Goal: Task Accomplishment & Management: Understand process/instructions

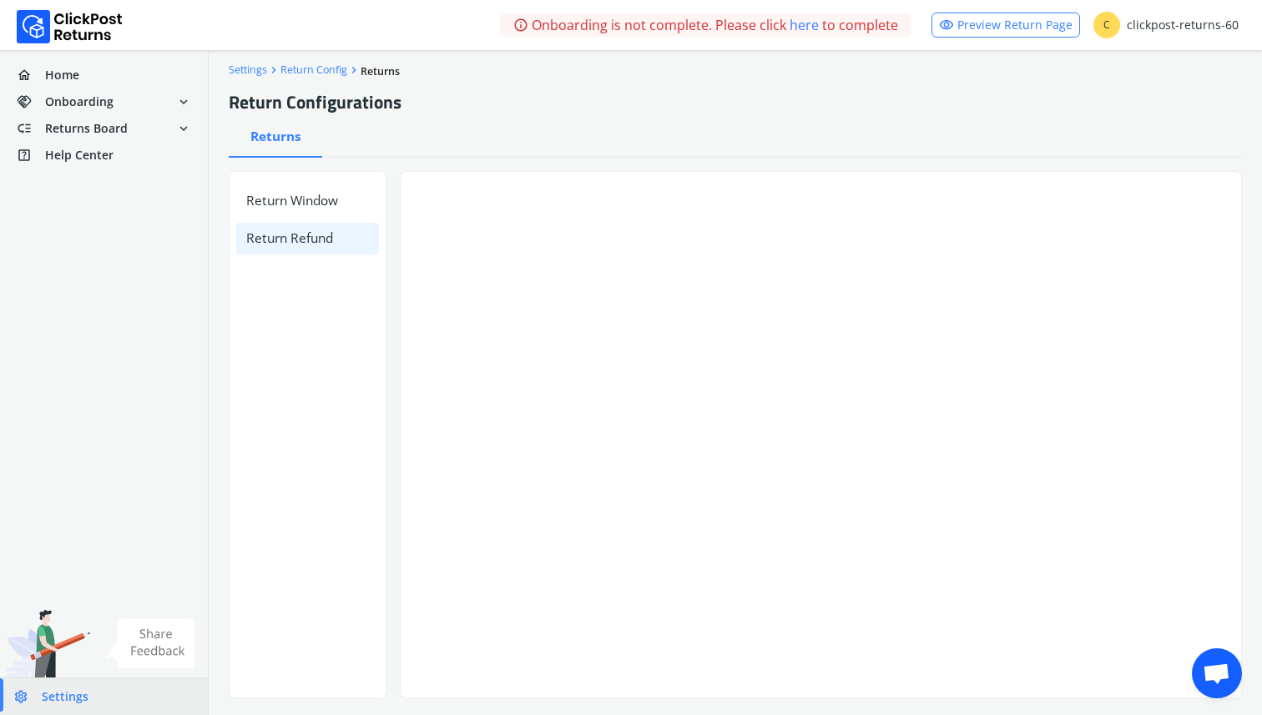
click at [311, 331] on div "Return Window Return Refund" at bounding box center [308, 435] width 158 height 528
click at [305, 211] on h6 "Return Window" at bounding box center [307, 200] width 143 height 31
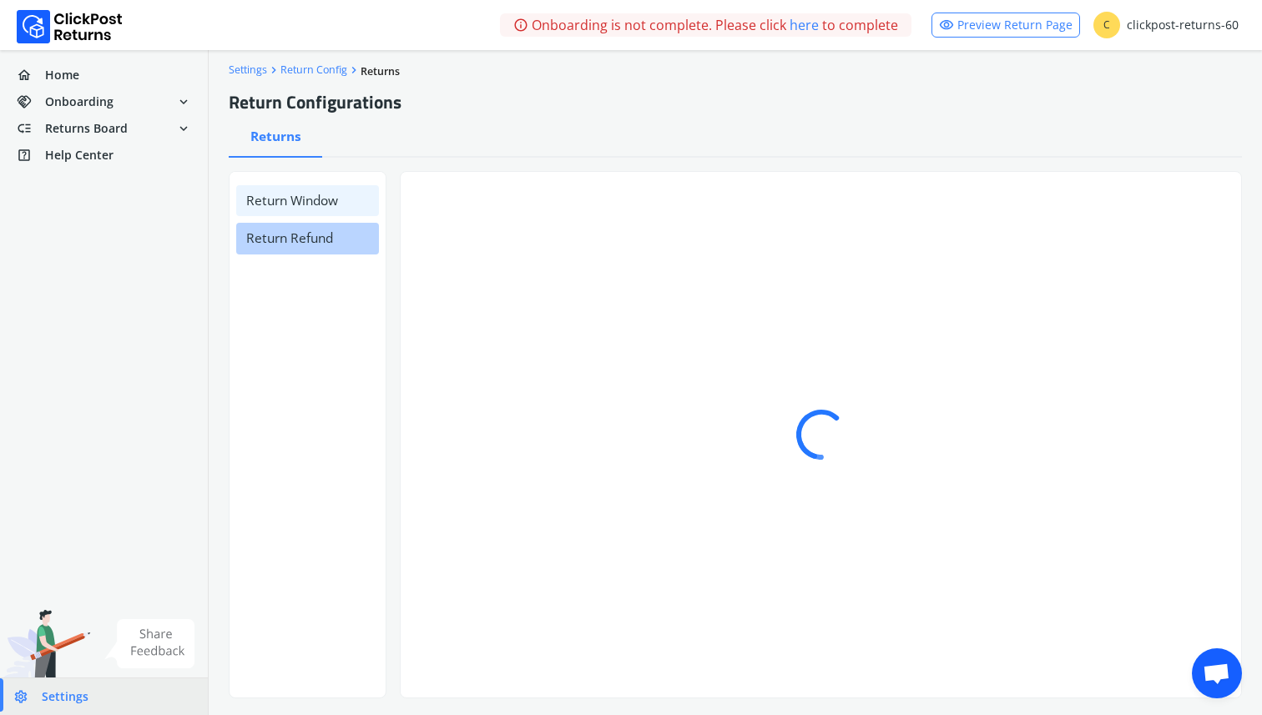
click at [305, 244] on h6 "Return Refund" at bounding box center [307, 238] width 143 height 31
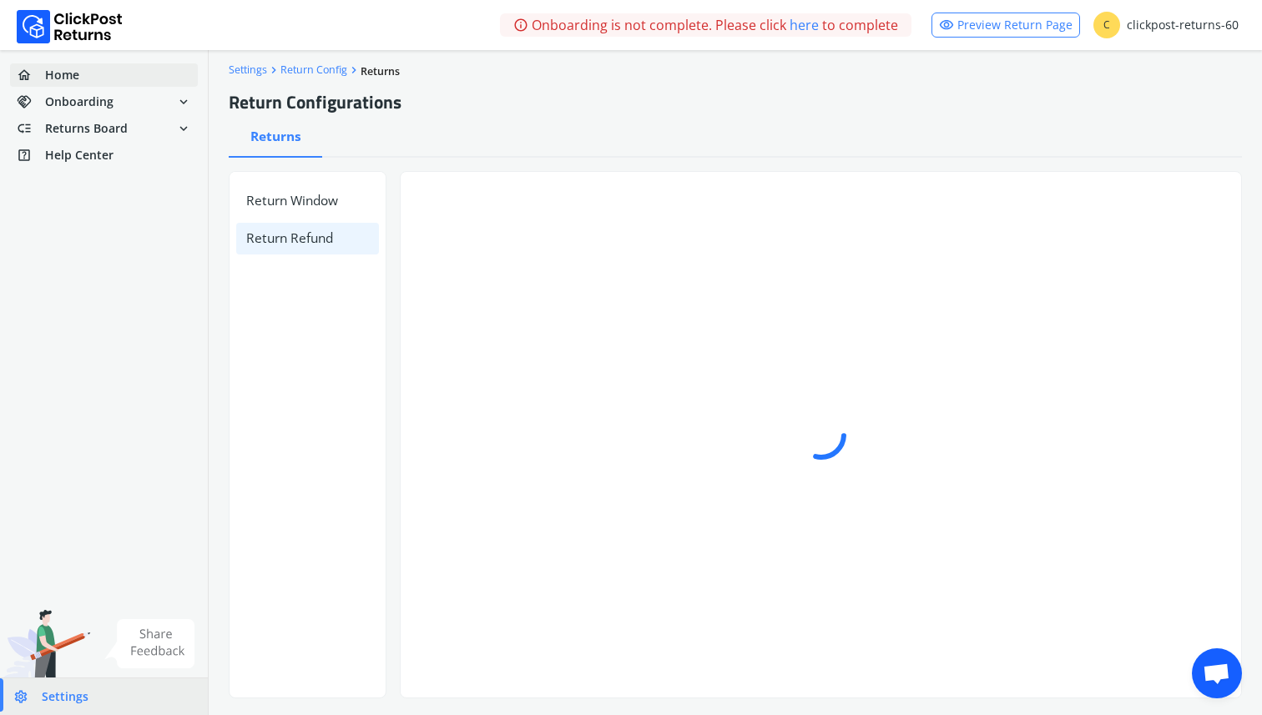
click at [68, 83] on span "Home" at bounding box center [62, 75] width 34 height 17
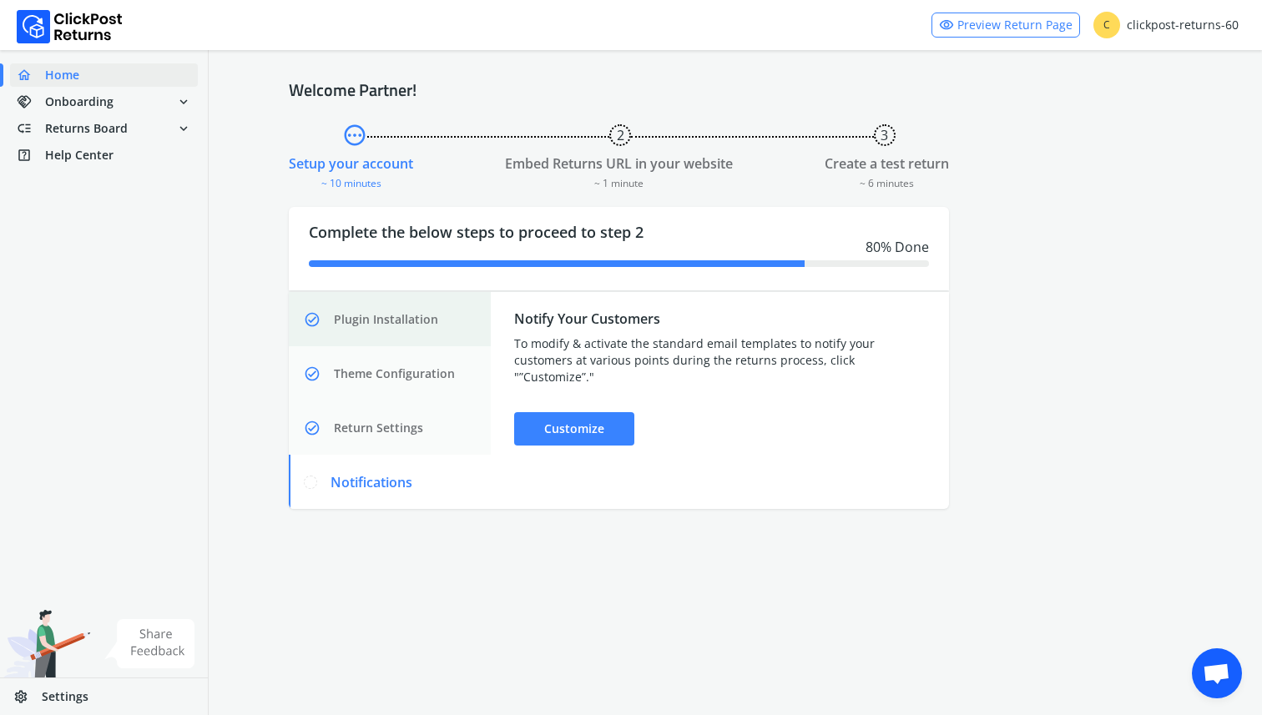
click at [403, 327] on span "Plugin Installation" at bounding box center [386, 319] width 104 height 17
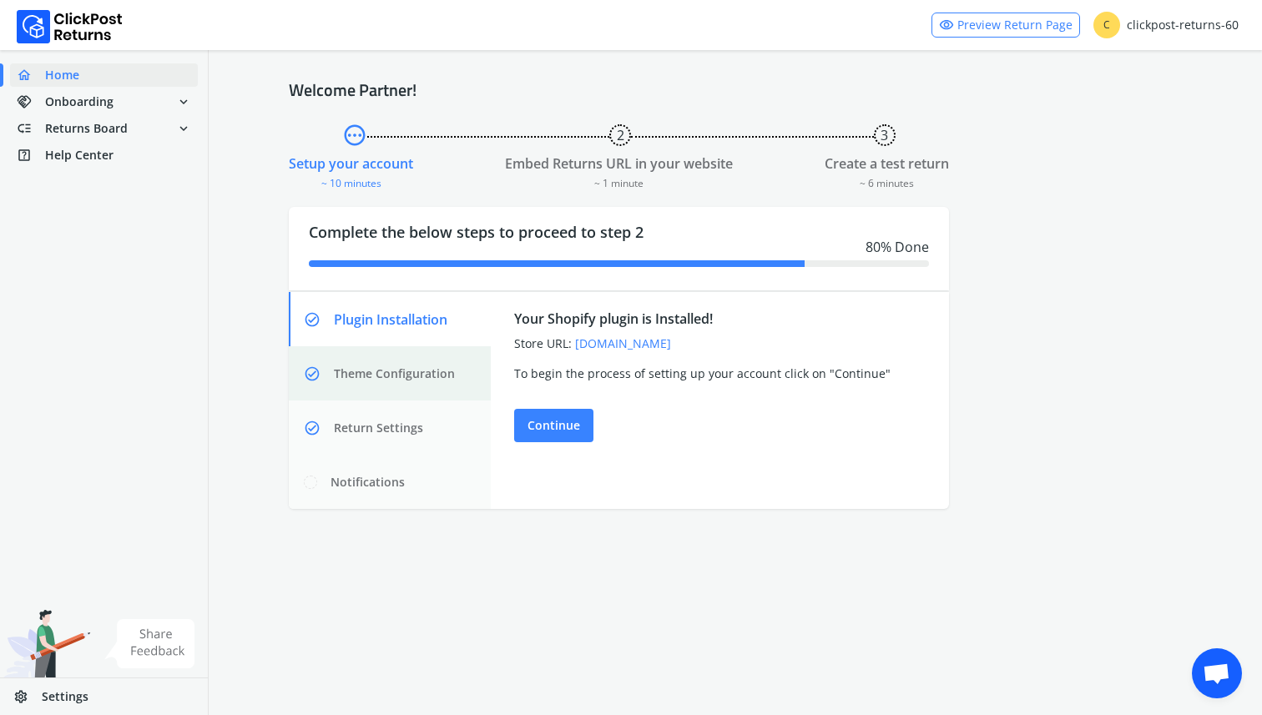
click at [404, 385] on div "check_circle Theme Configuration" at bounding box center [390, 373] width 202 height 54
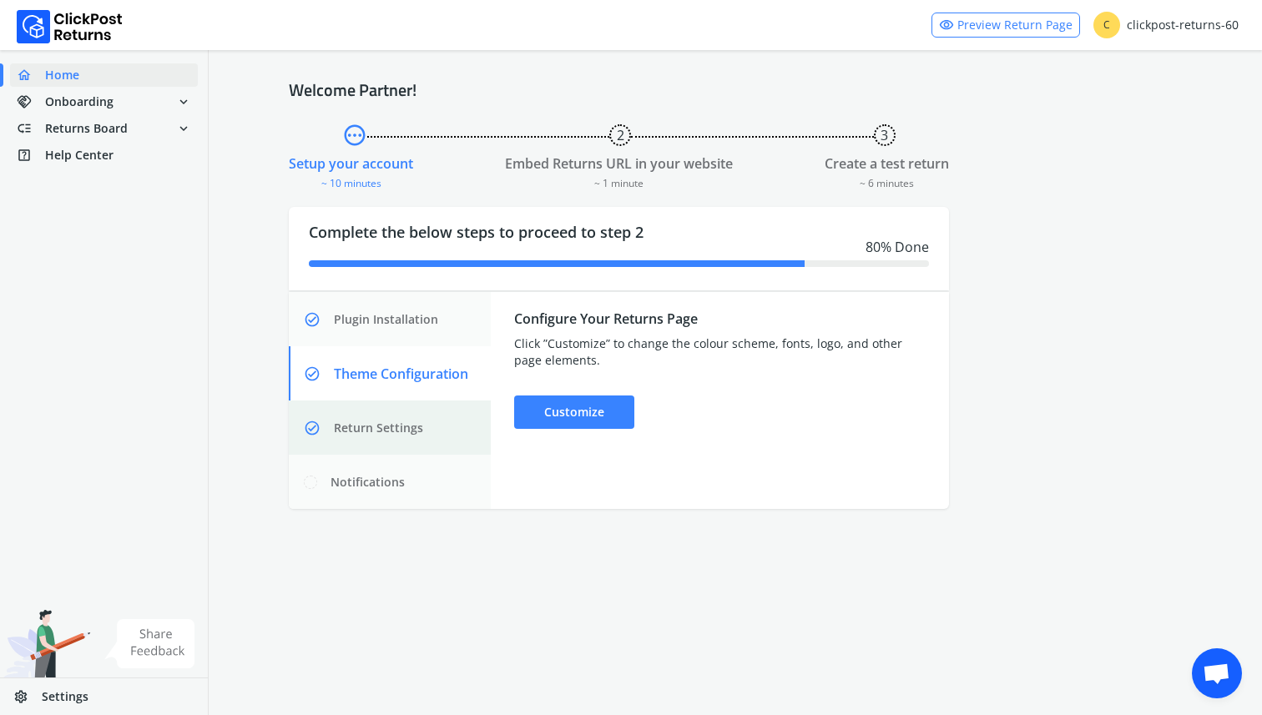
click at [404, 425] on span "Return Settings" at bounding box center [378, 428] width 89 height 17
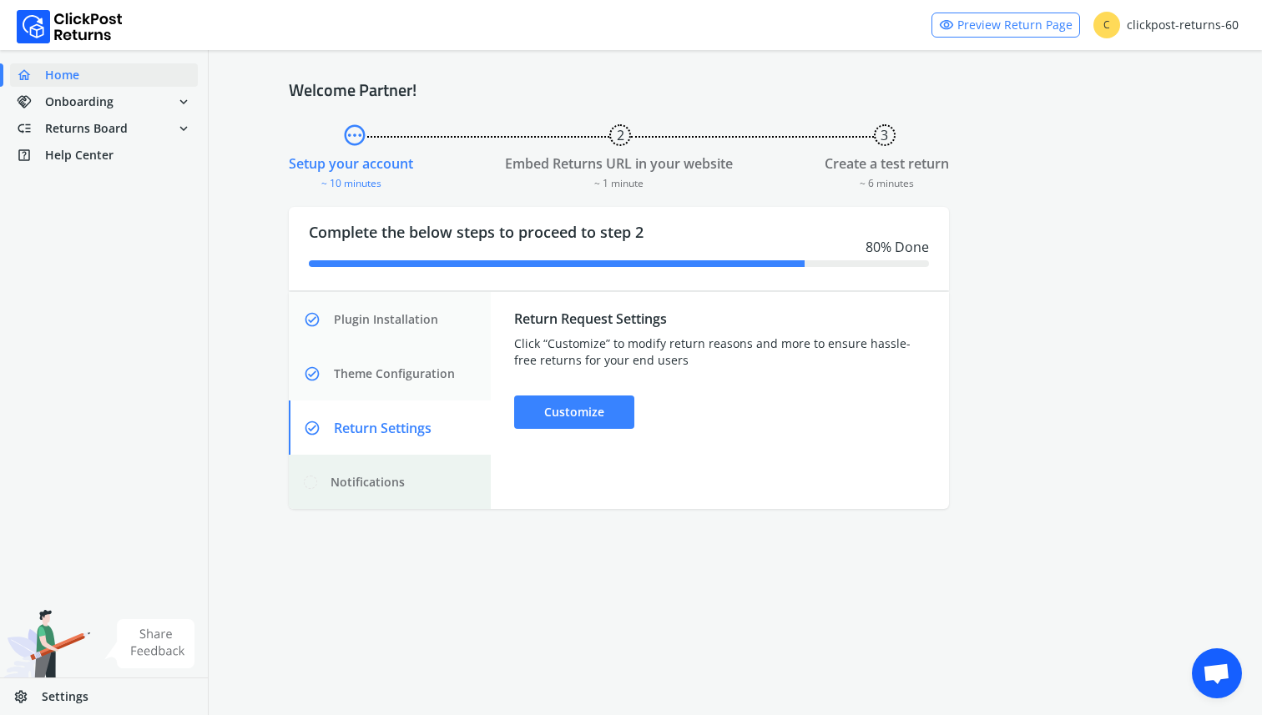
click at [402, 467] on div "Notifications" at bounding box center [390, 482] width 202 height 54
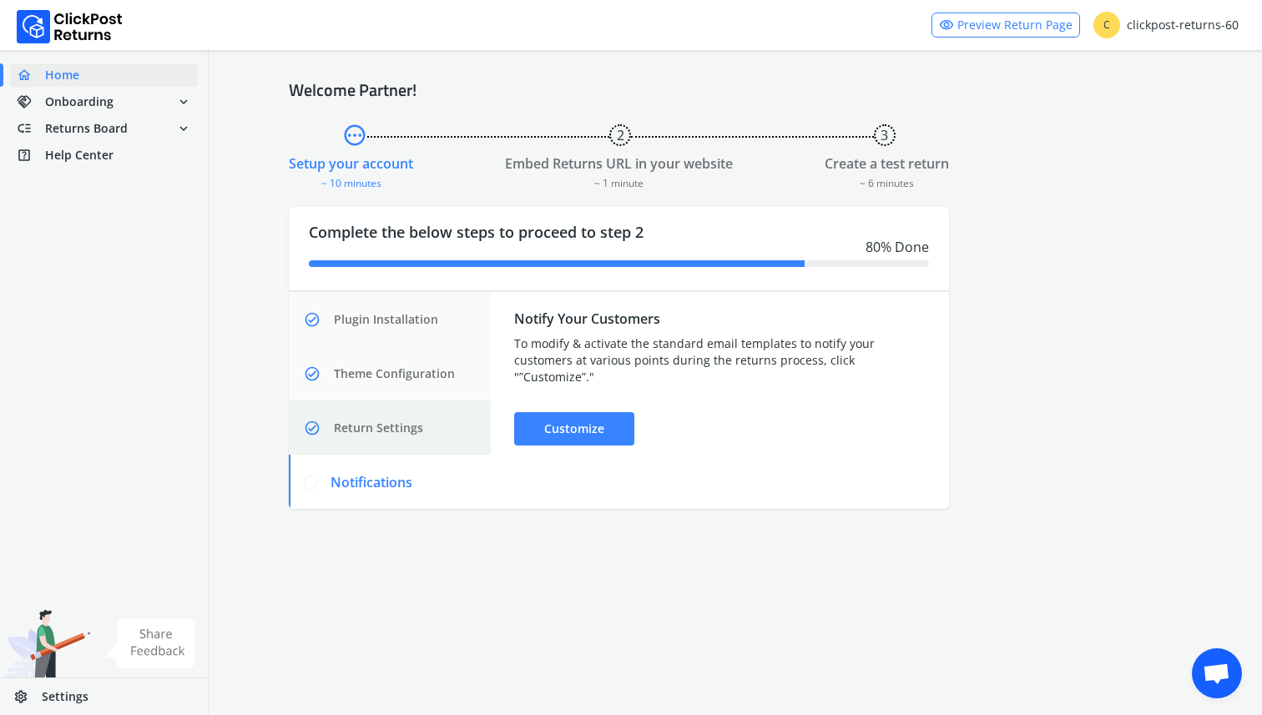
click at [398, 420] on span "Return Settings" at bounding box center [378, 428] width 89 height 17
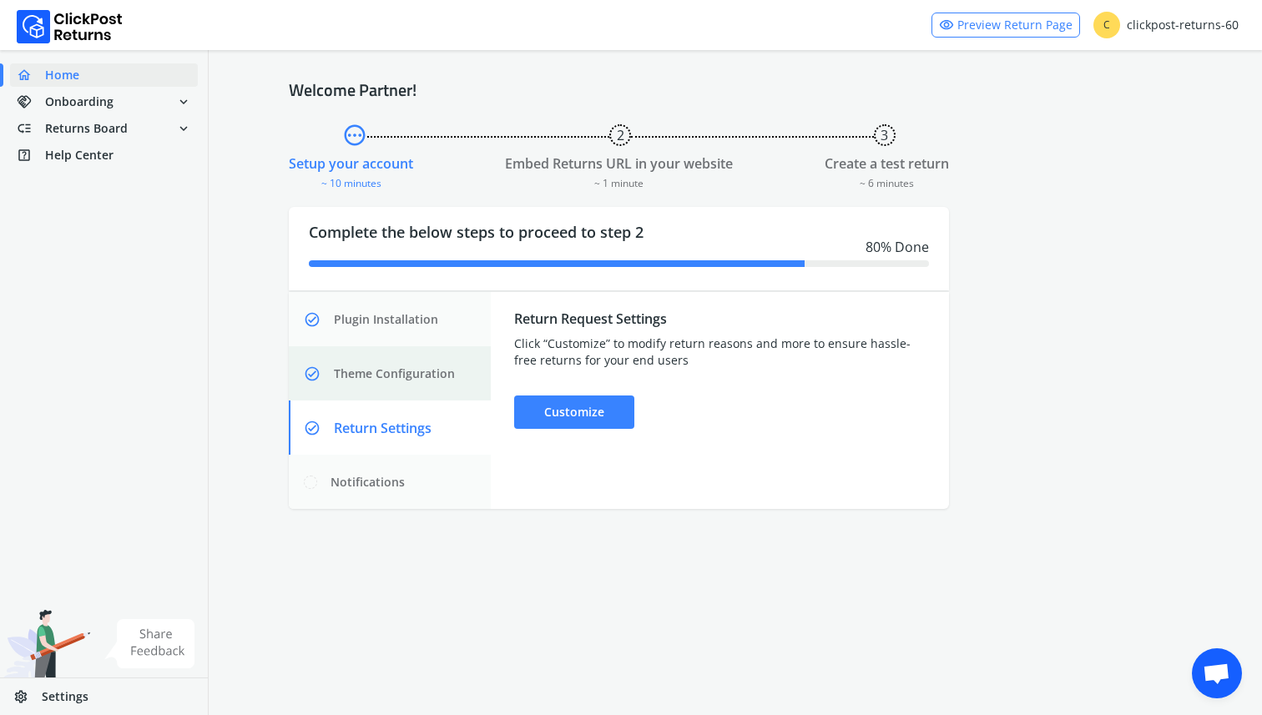
click at [397, 392] on div "check_circle Theme Configuration" at bounding box center [390, 373] width 202 height 54
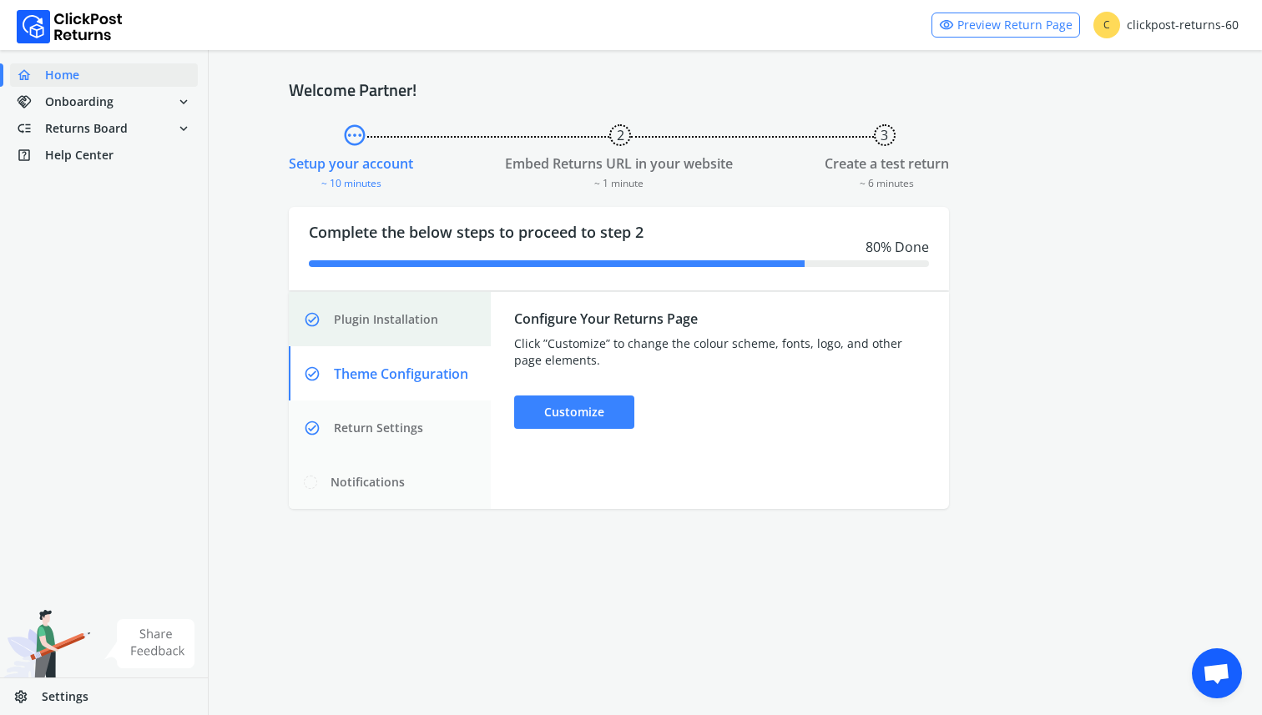
click at [388, 329] on div "check_circle Plugin Installation" at bounding box center [390, 319] width 202 height 54
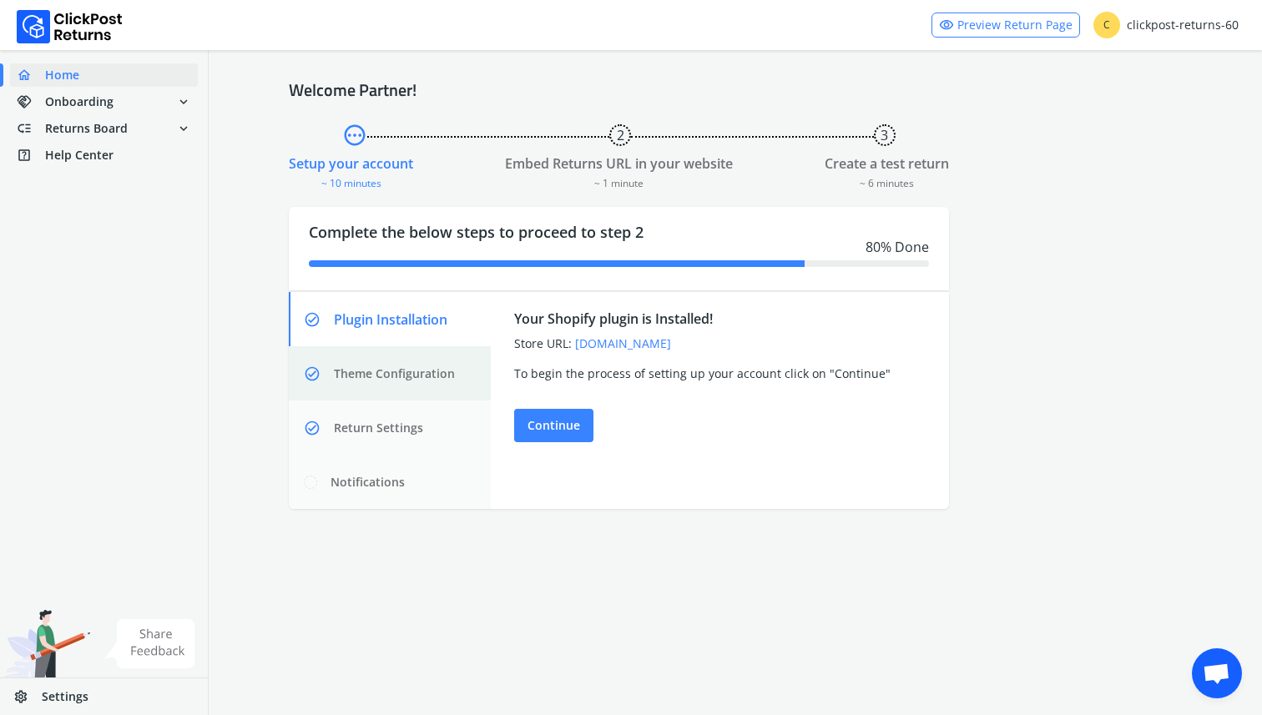
click at [383, 367] on span "Theme Configuration" at bounding box center [394, 374] width 121 height 17
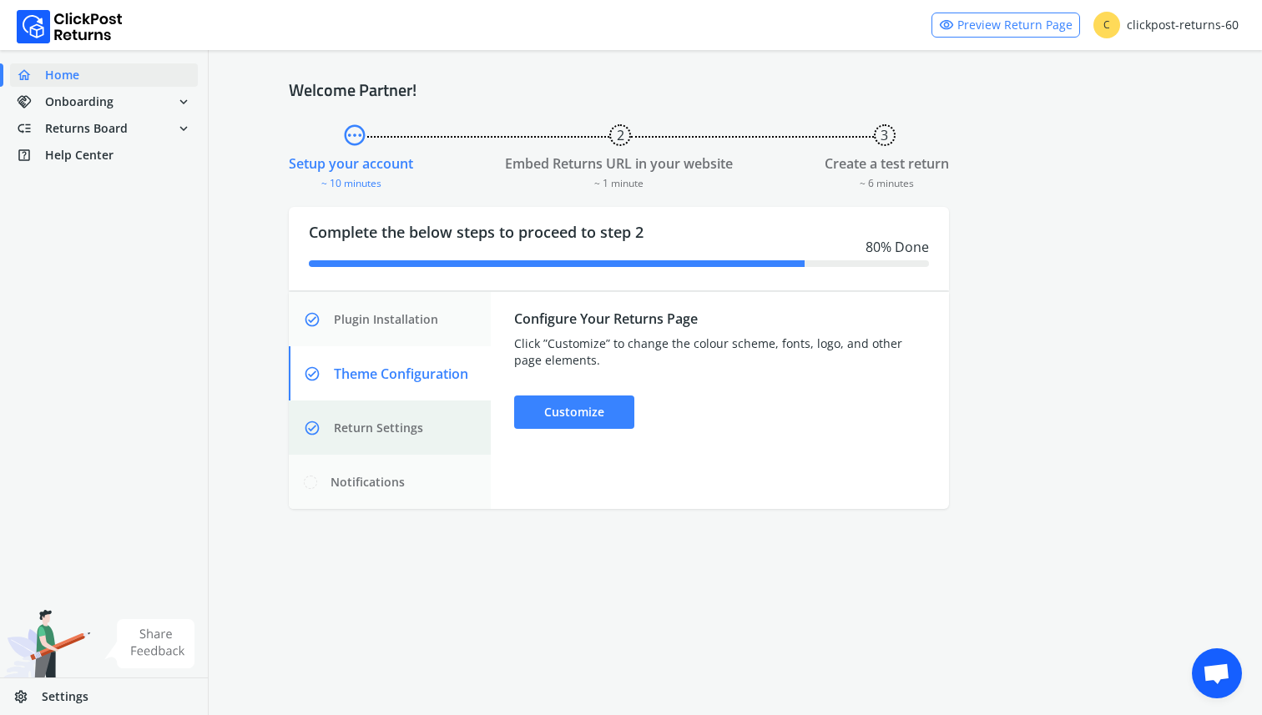
click at [387, 432] on span "Return Settings" at bounding box center [378, 428] width 89 height 17
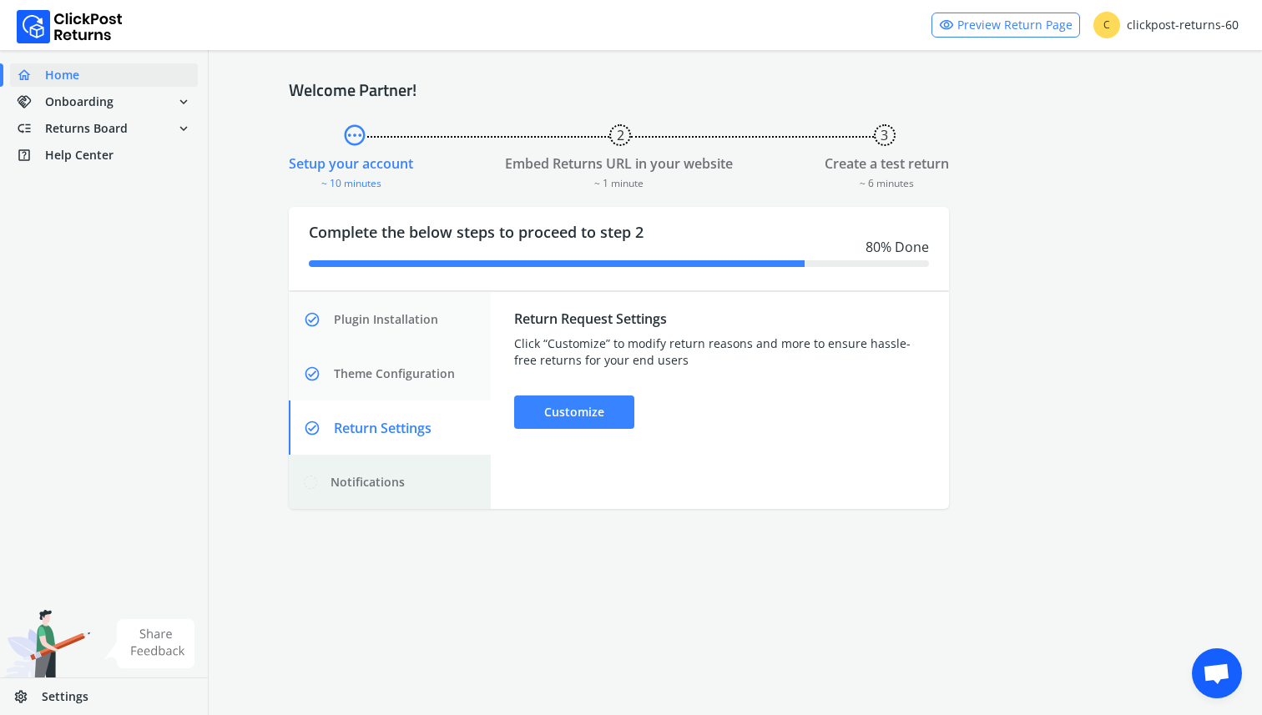
click at [396, 473] on div "Notifications" at bounding box center [390, 482] width 202 height 54
